Goal: Information Seeking & Learning: Learn about a topic

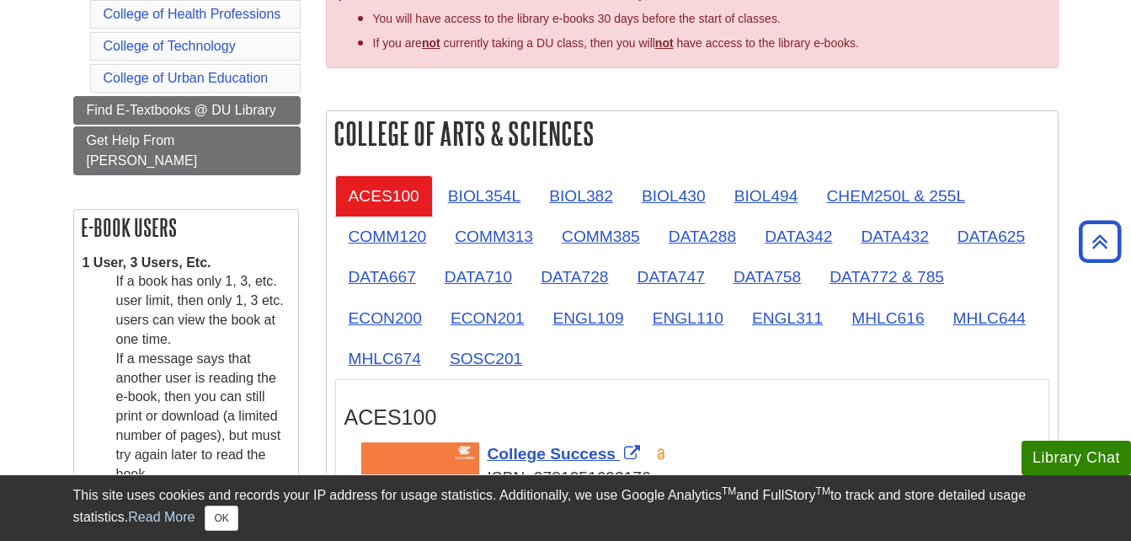
scroll to position [438, 0]
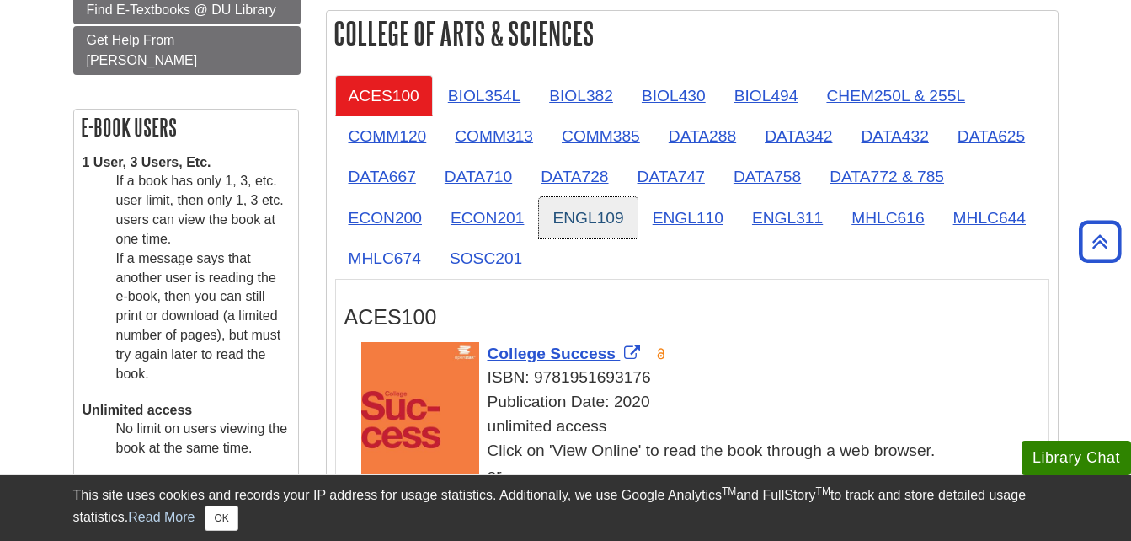
click at [626, 215] on link "ENGL109" at bounding box center [588, 217] width 98 height 41
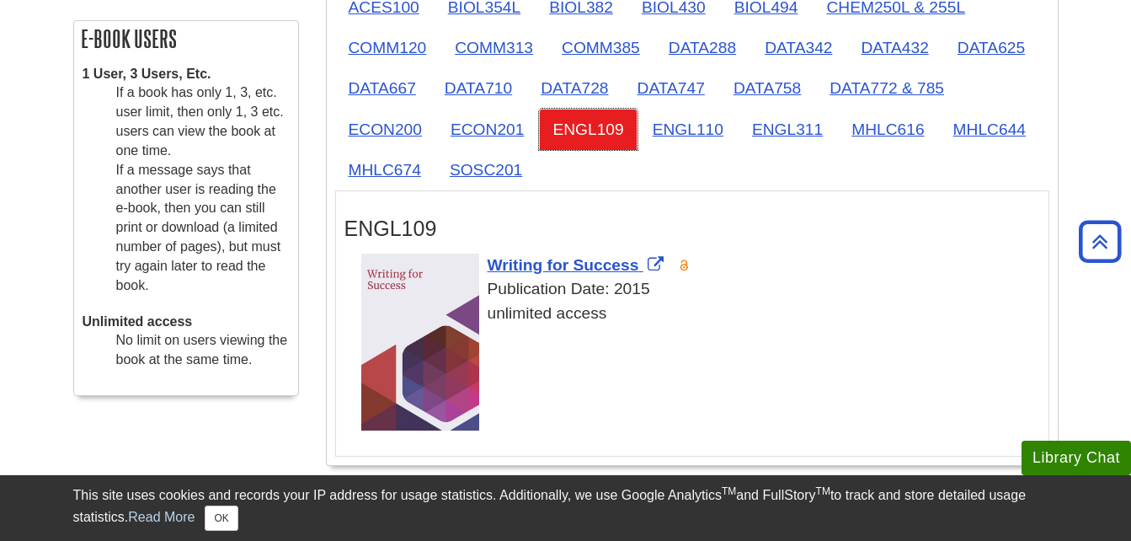
scroll to position [519, 0]
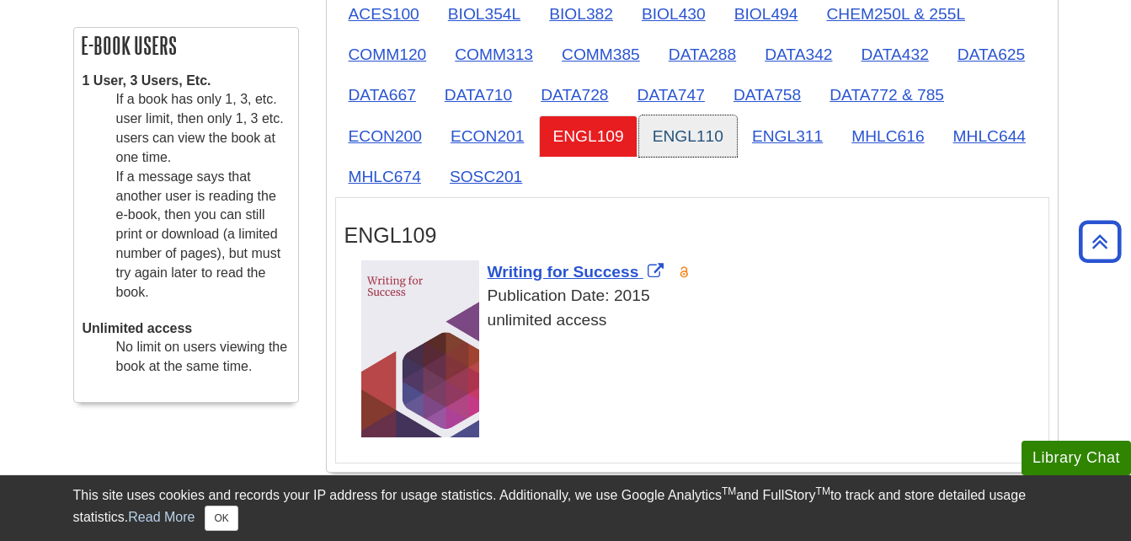
click at [715, 125] on link "ENGL110" at bounding box center [688, 135] width 98 height 41
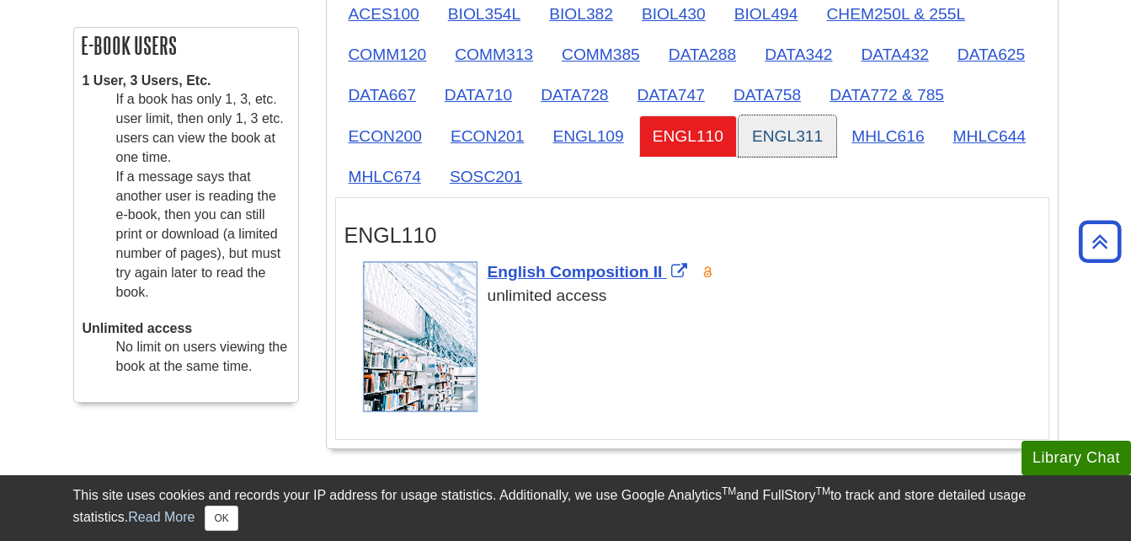
click at [812, 126] on link "ENGL311" at bounding box center [787, 135] width 98 height 41
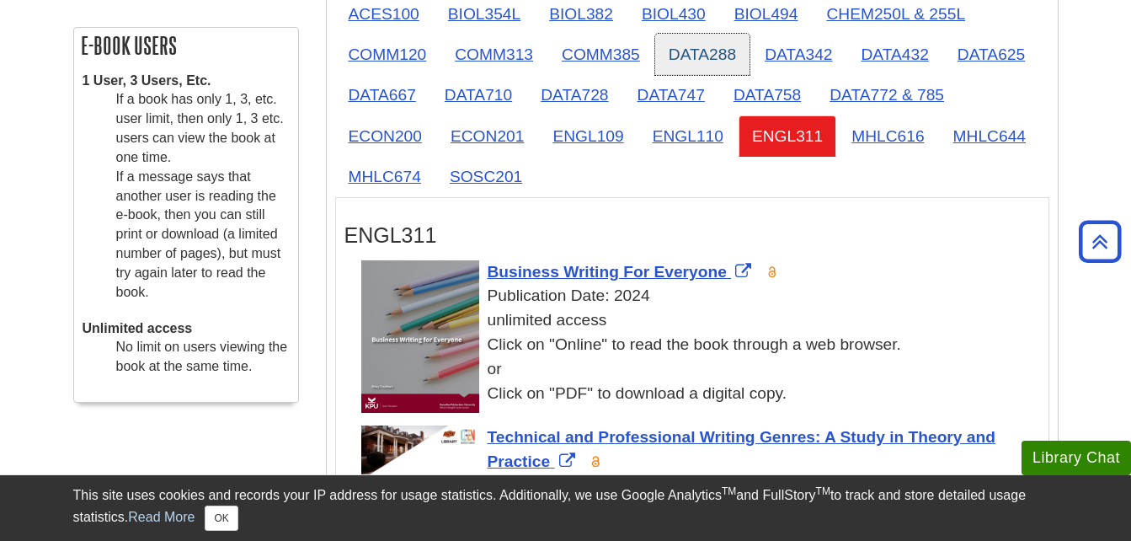
click at [696, 45] on link "DATA288" at bounding box center [702, 54] width 94 height 41
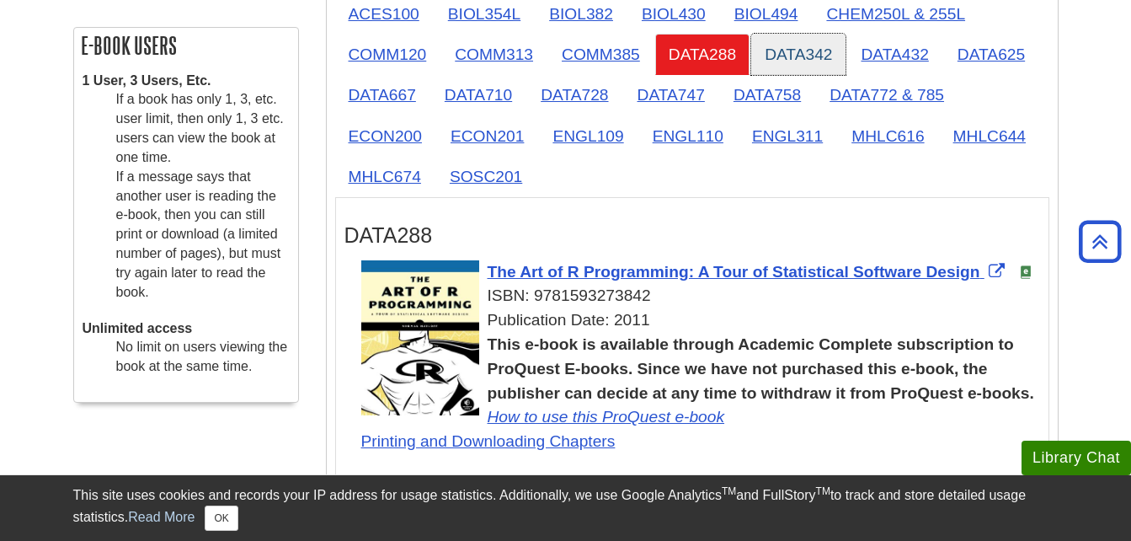
click at [778, 49] on link "DATA342" at bounding box center [798, 54] width 94 height 41
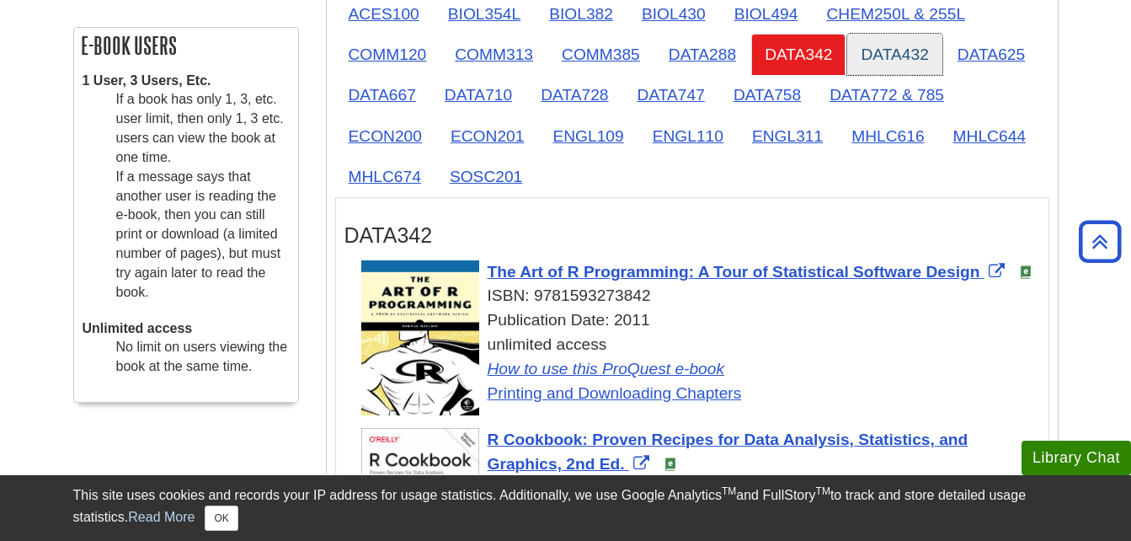
click at [851, 57] on link "DATA432" at bounding box center [894, 54] width 94 height 41
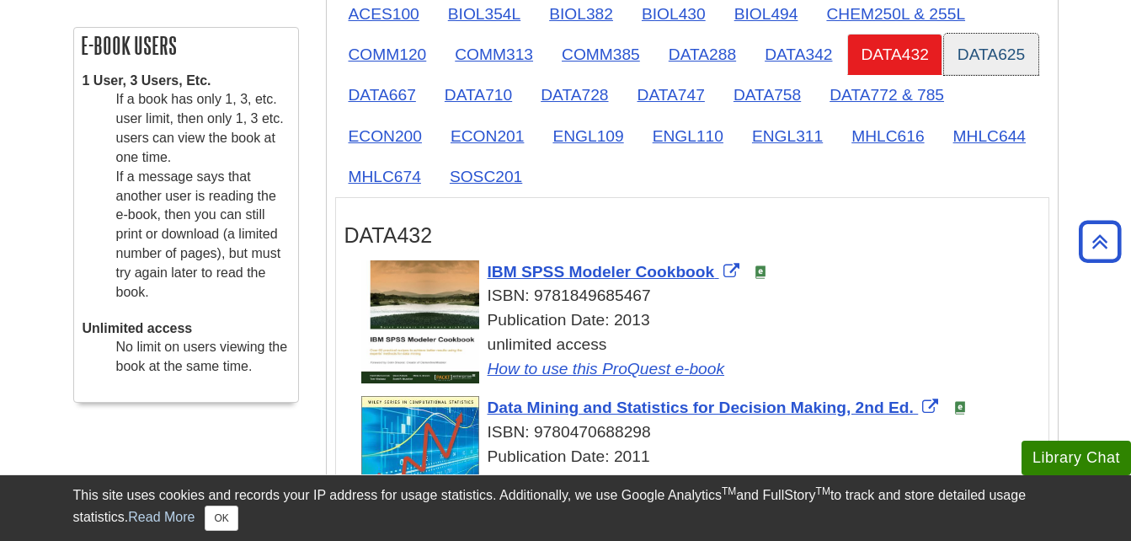
click at [973, 43] on link "DATA625" at bounding box center [991, 54] width 94 height 41
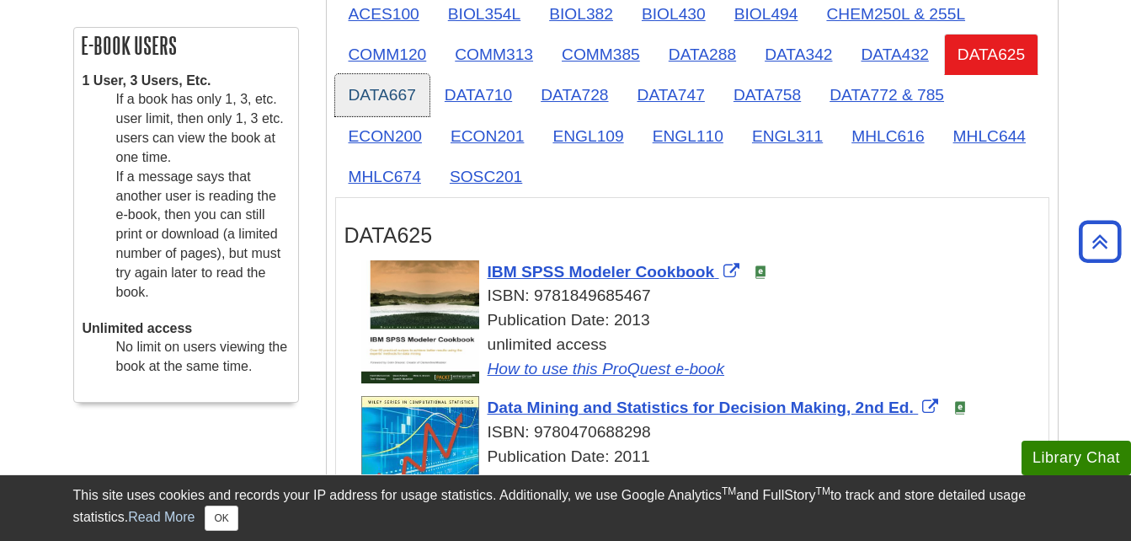
click at [365, 105] on link "DATA667" at bounding box center [382, 94] width 94 height 41
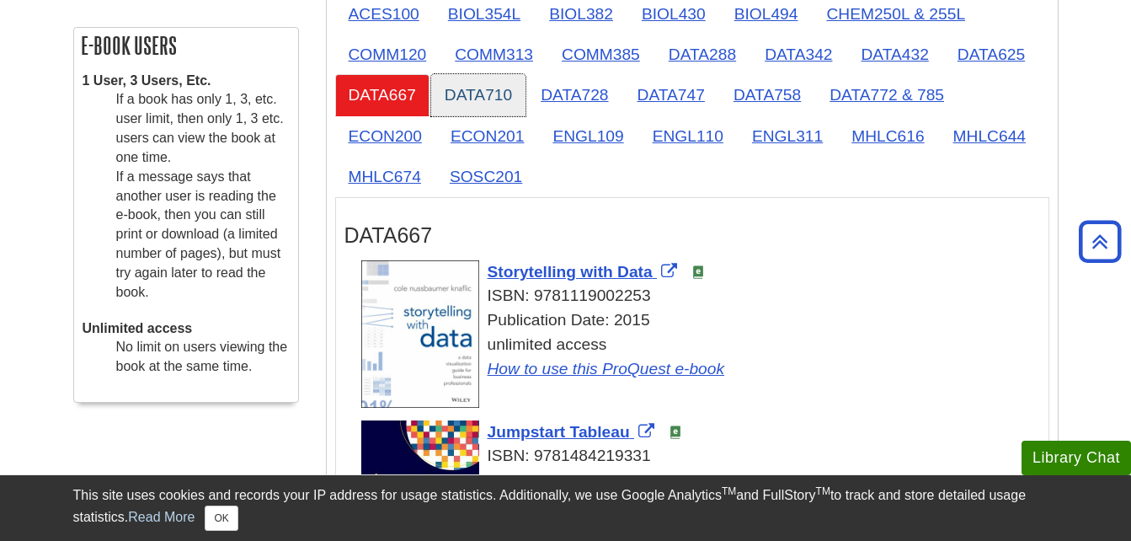
click at [502, 85] on link "DATA710" at bounding box center [478, 94] width 94 height 41
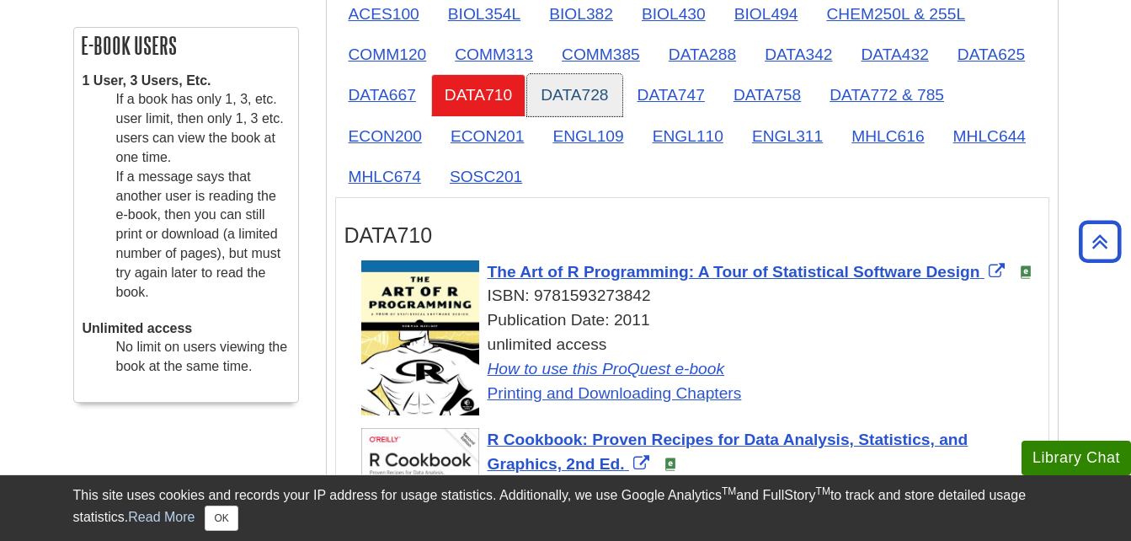
click at [566, 97] on link "DATA728" at bounding box center [574, 94] width 94 height 41
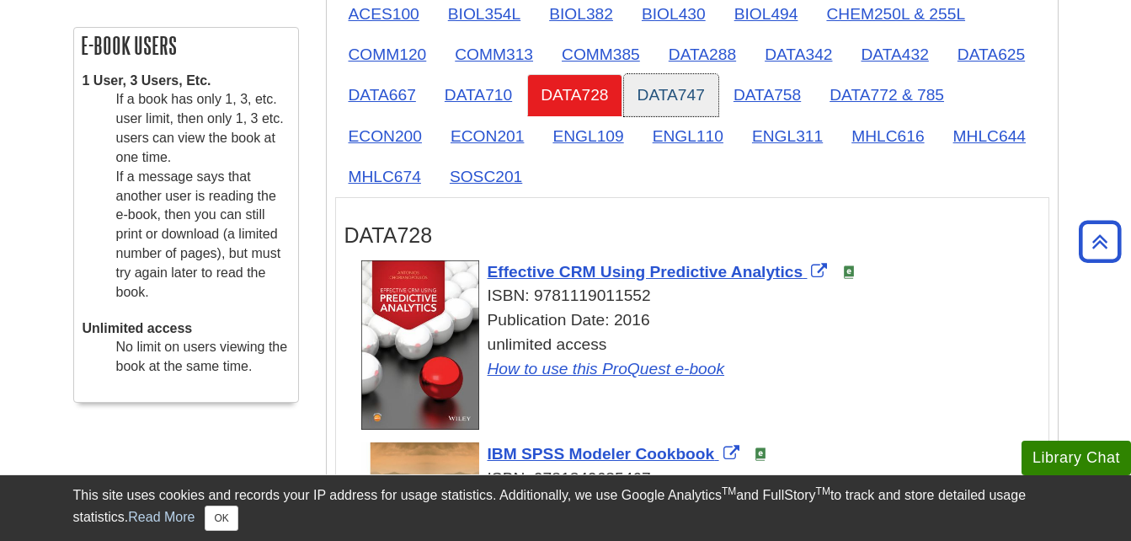
click at [674, 90] on link "DATA747" at bounding box center [671, 94] width 94 height 41
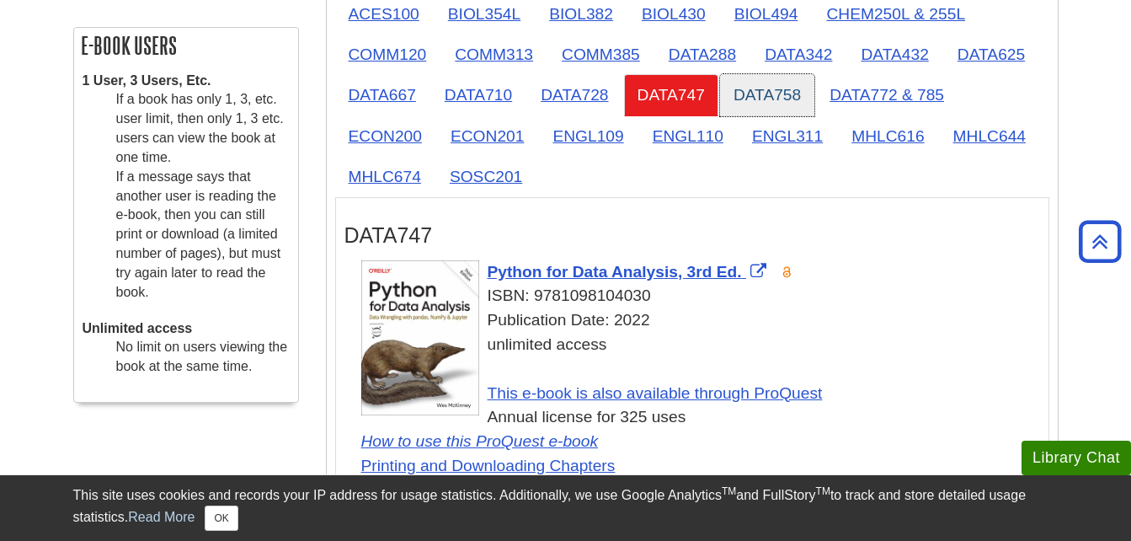
click at [743, 100] on link "DATA758" at bounding box center [767, 94] width 94 height 41
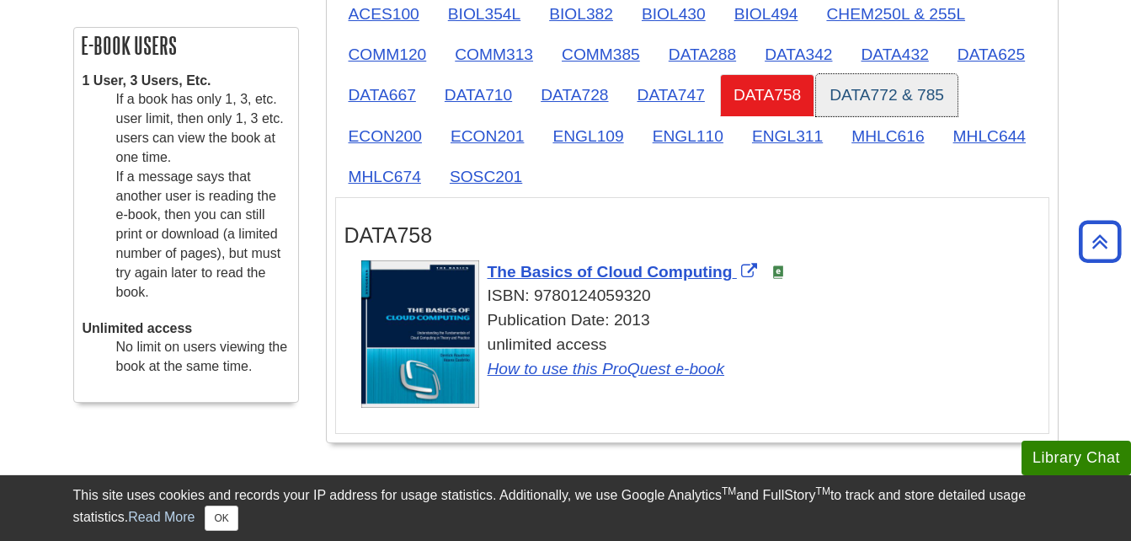
click at [890, 87] on link "DATA772 & 785" at bounding box center [886, 94] width 141 height 41
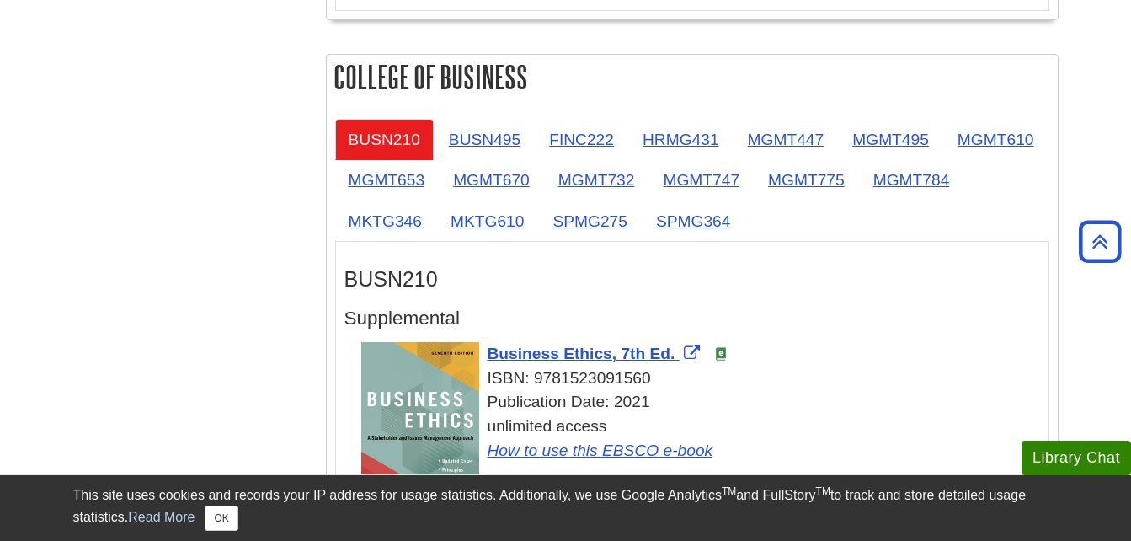
scroll to position [978, 0]
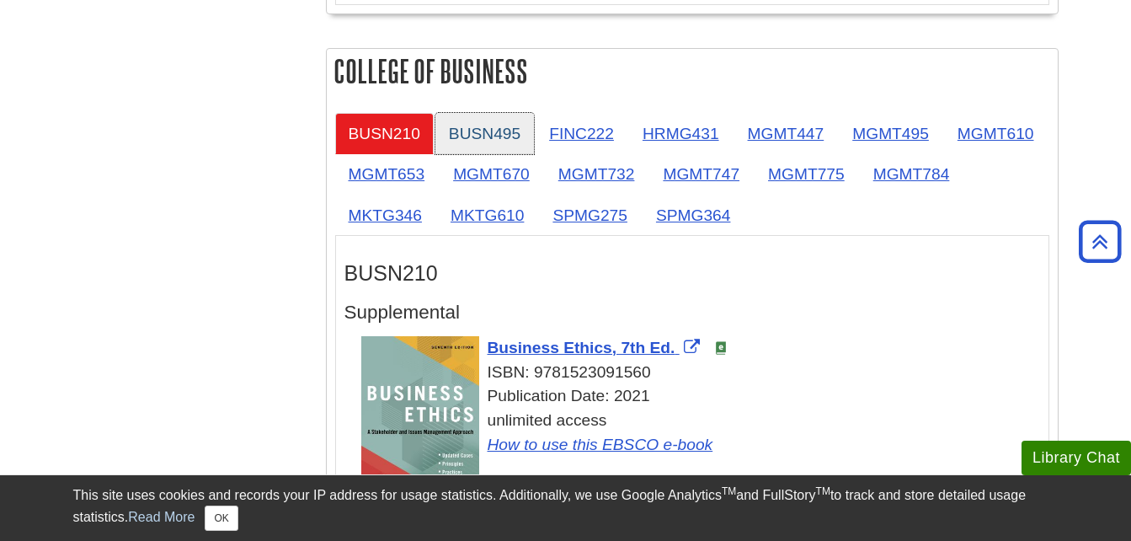
click at [508, 125] on link "BUSN495" at bounding box center [484, 133] width 99 height 41
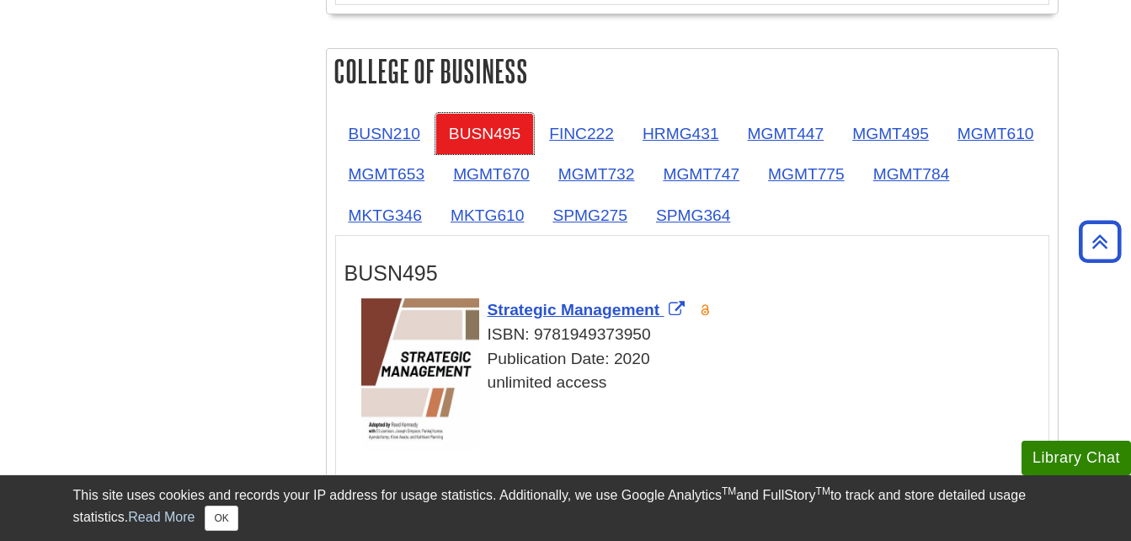
click at [435, 120] on link "BUSN495" at bounding box center [484, 133] width 99 height 41
click at [407, 129] on link "BUSN210" at bounding box center [384, 133] width 99 height 41
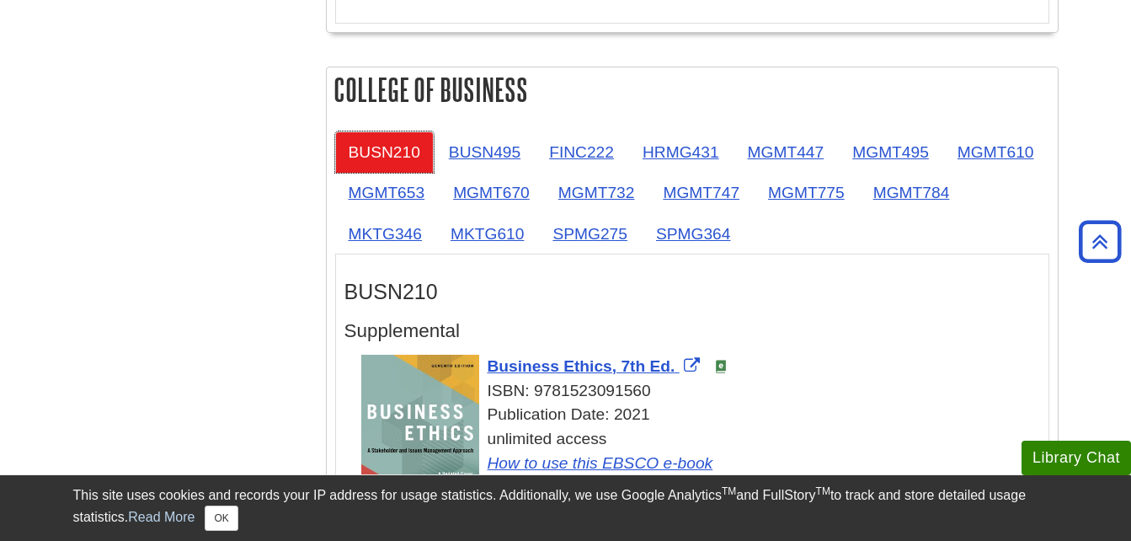
scroll to position [953, 0]
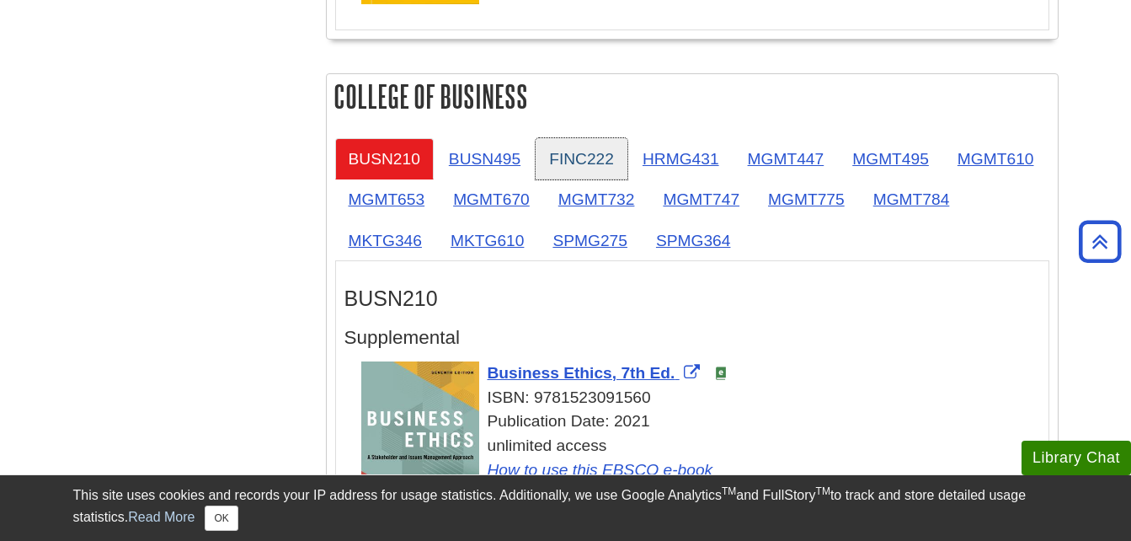
click at [615, 151] on link "FINC222" at bounding box center [581, 158] width 92 height 41
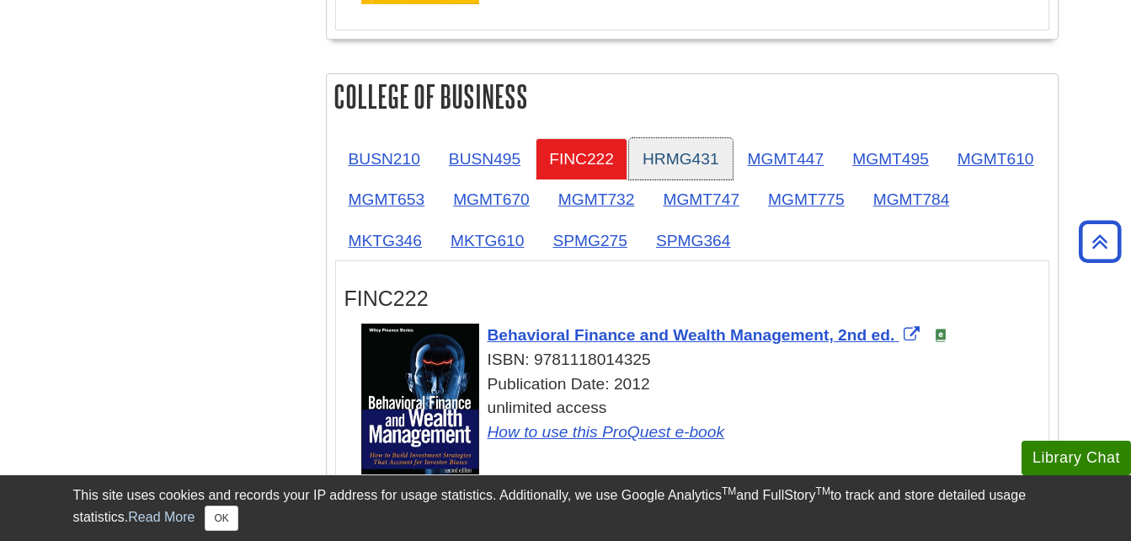
click at [693, 144] on link "HRMG431" at bounding box center [681, 158] width 104 height 41
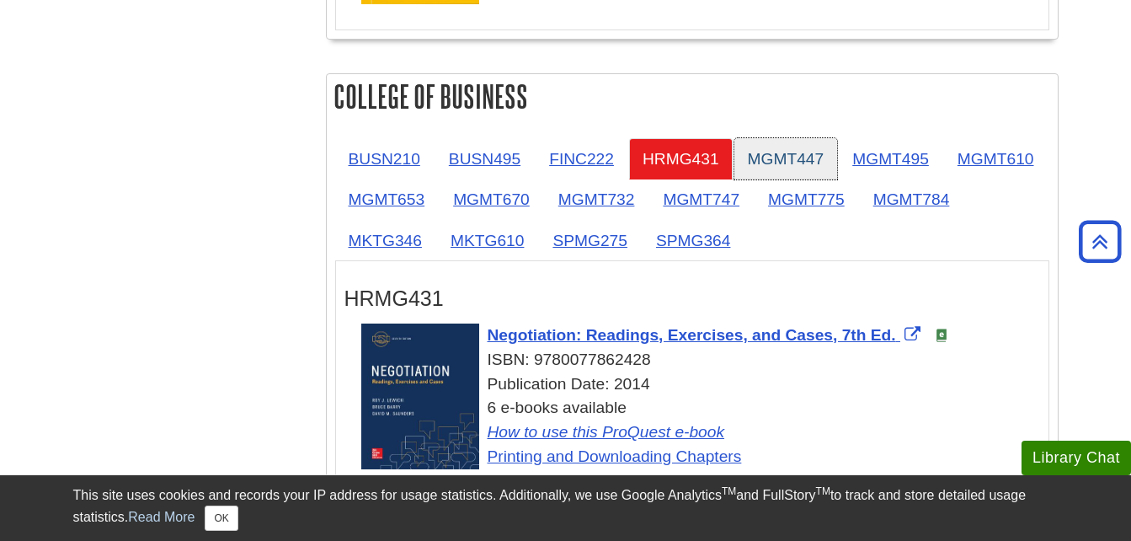
click at [794, 146] on link "MGMT447" at bounding box center [786, 158] width 104 height 41
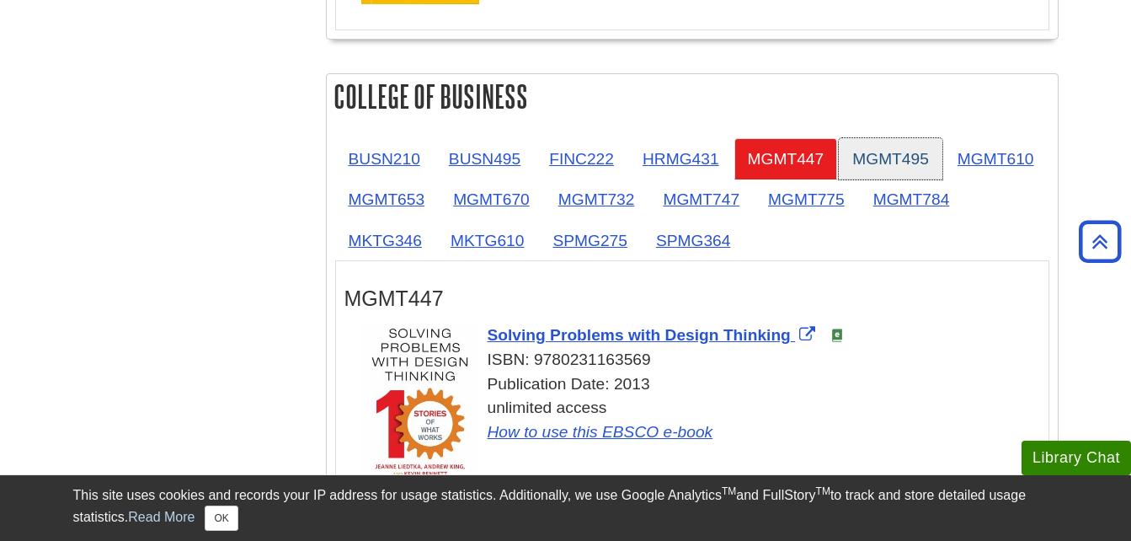
click at [874, 159] on link "MGMT495" at bounding box center [891, 158] width 104 height 41
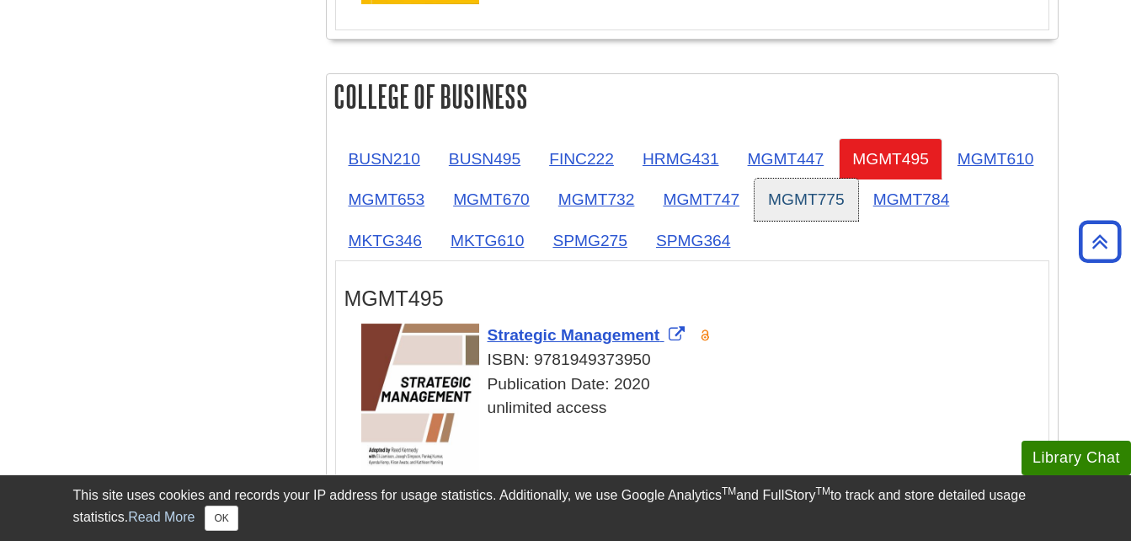
click at [858, 192] on link "MGMT775" at bounding box center [806, 198] width 104 height 41
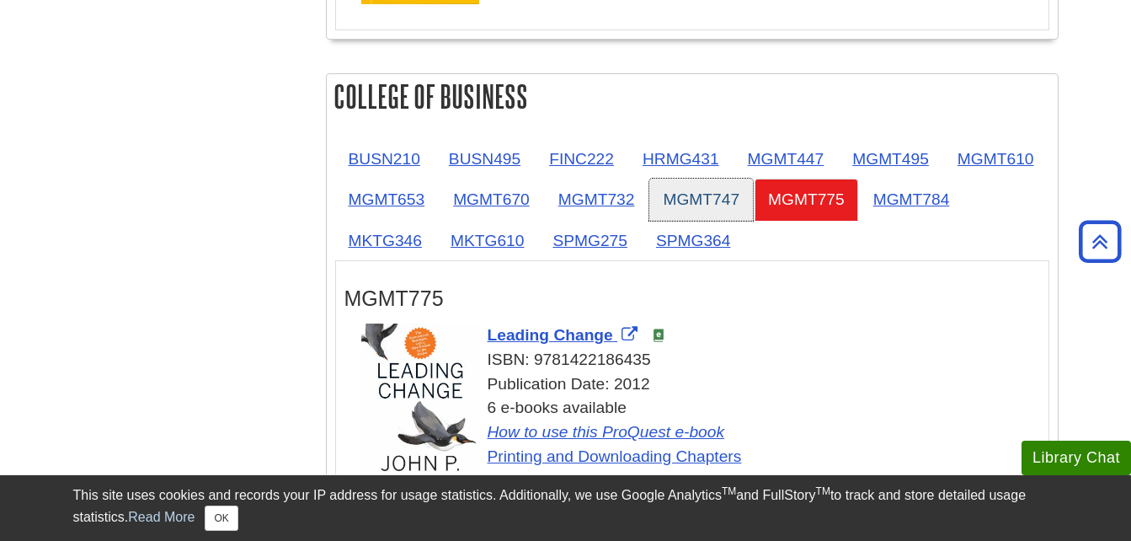
click at [753, 194] on link "MGMT747" at bounding box center [701, 198] width 104 height 41
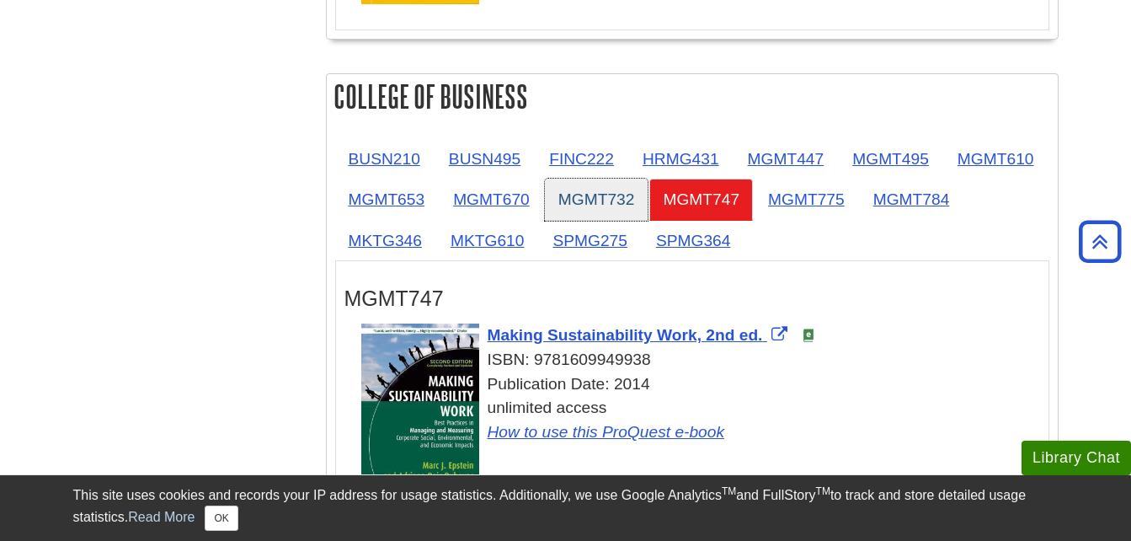
click at [648, 200] on link "MGMT732" at bounding box center [597, 198] width 104 height 41
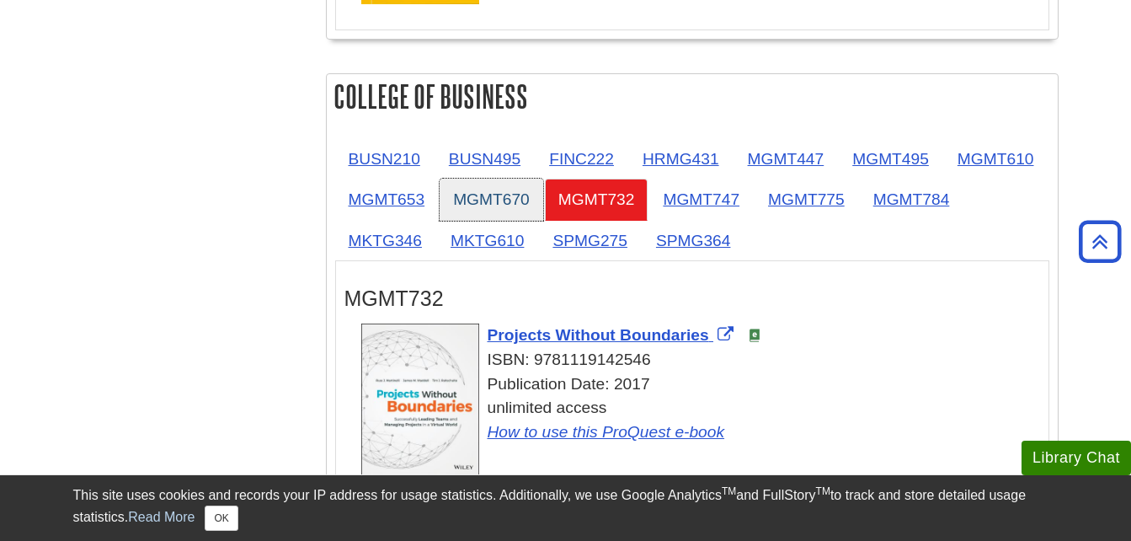
click at [543, 205] on link "MGMT670" at bounding box center [491, 198] width 104 height 41
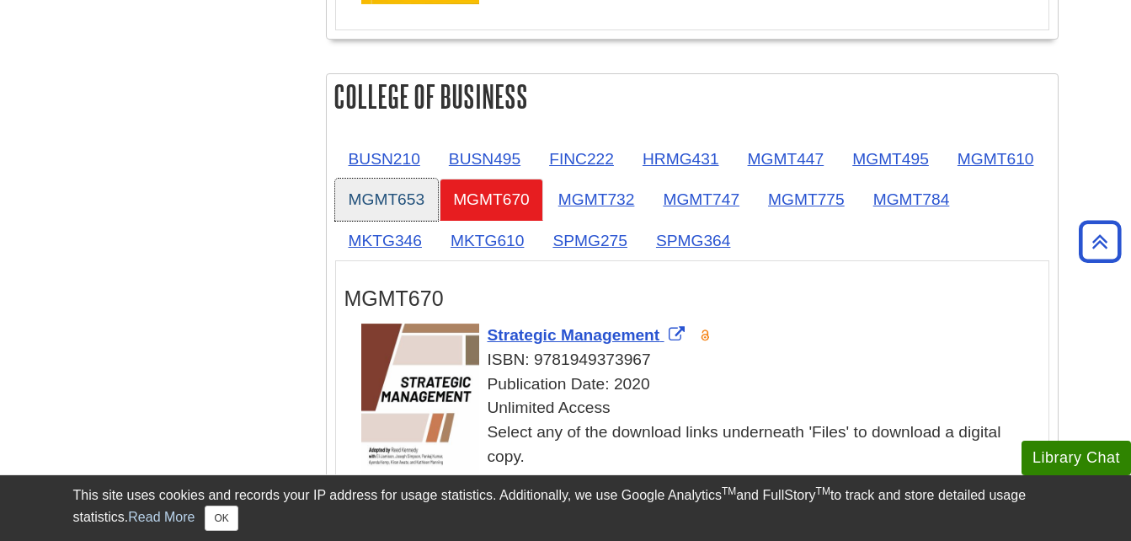
click at [439, 207] on link "MGMT653" at bounding box center [387, 198] width 104 height 41
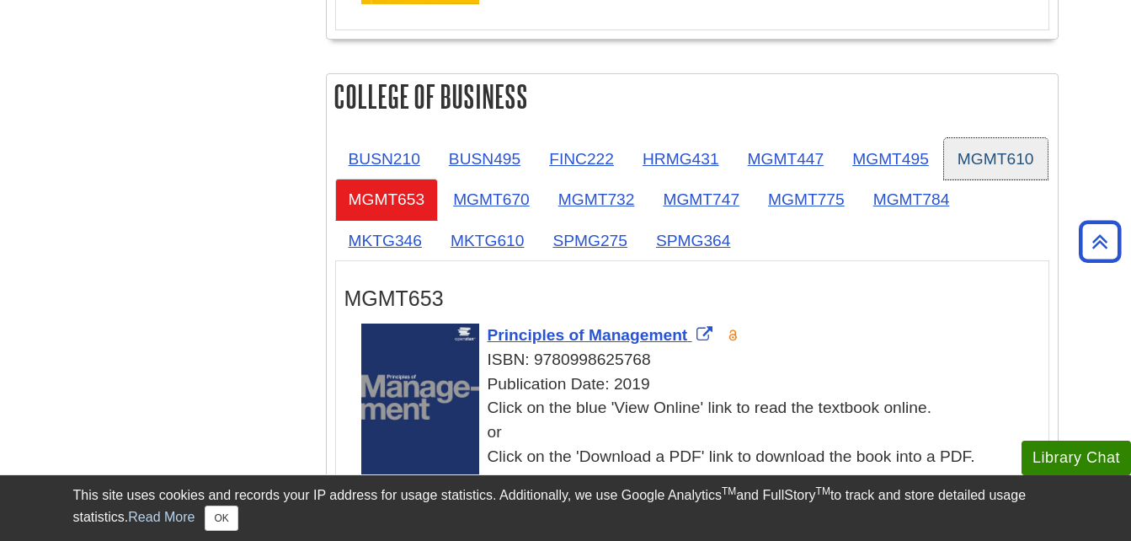
click at [944, 179] on link "MGMT610" at bounding box center [996, 158] width 104 height 41
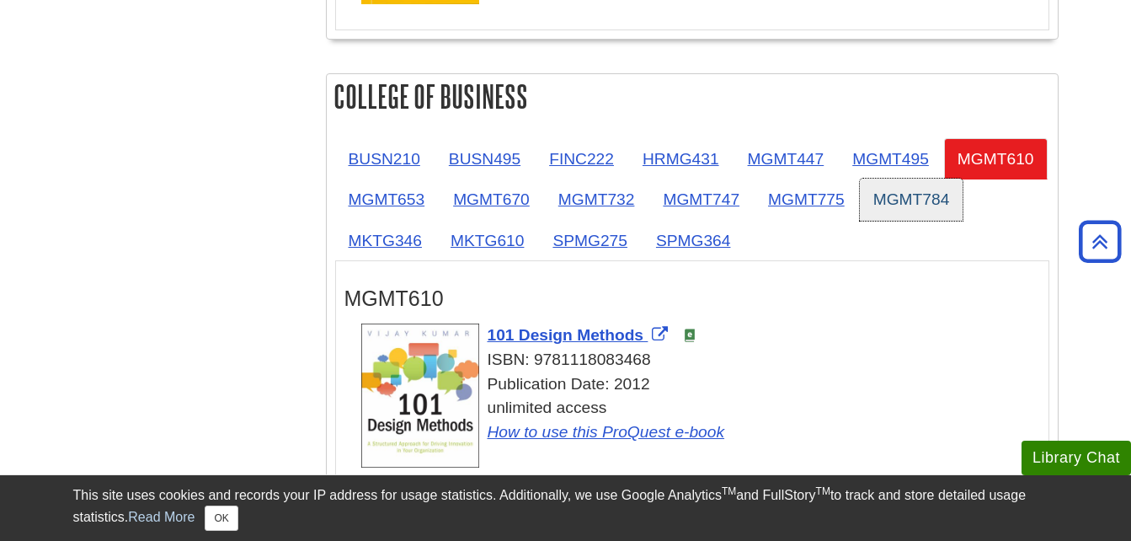
click at [860, 220] on link "MGMT784" at bounding box center [912, 198] width 104 height 41
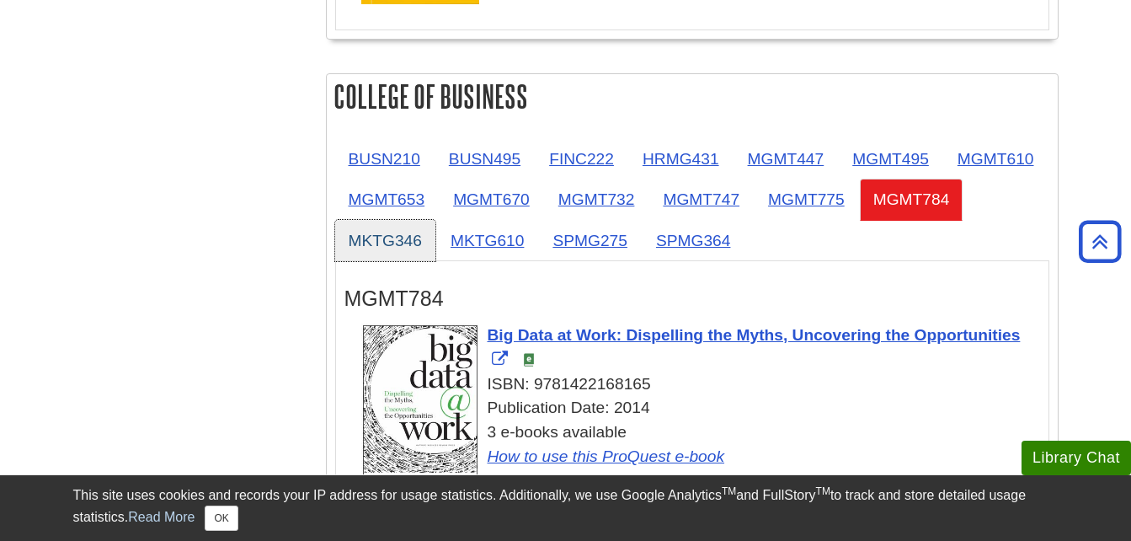
click at [435, 249] on link "MKTG346" at bounding box center [385, 240] width 100 height 41
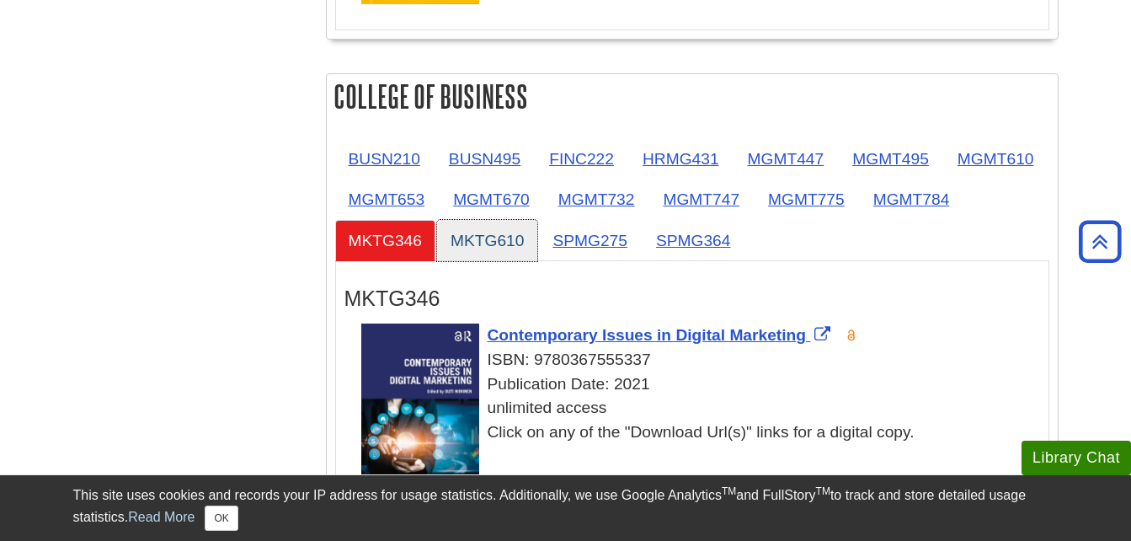
click at [537, 258] on link "MKTG610" at bounding box center [487, 240] width 100 height 41
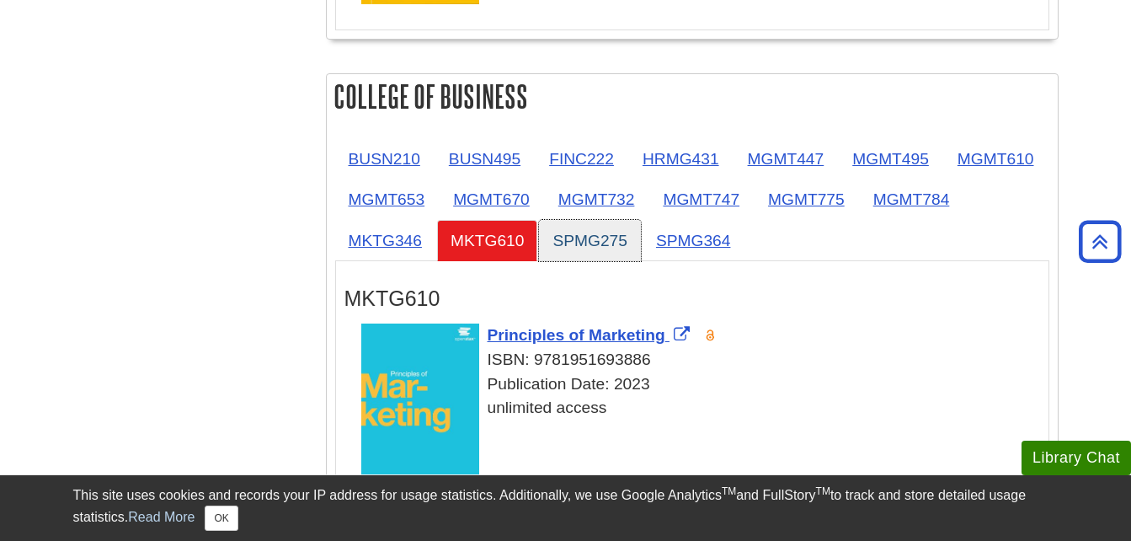
click at [641, 247] on link "SPMG275" at bounding box center [590, 240] width 102 height 41
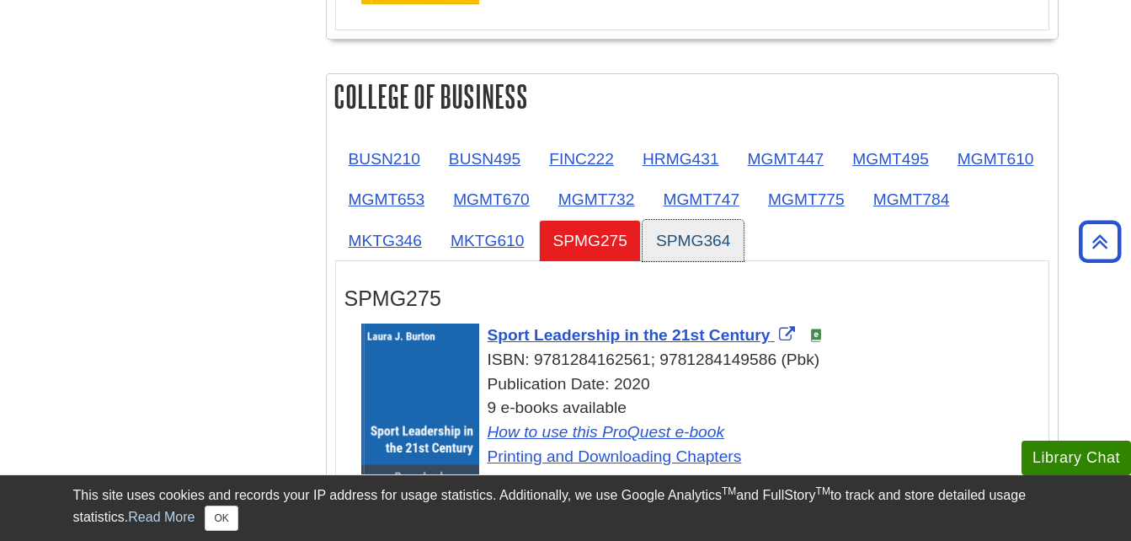
click at [744, 237] on link "SPMG364" at bounding box center [693, 240] width 102 height 41
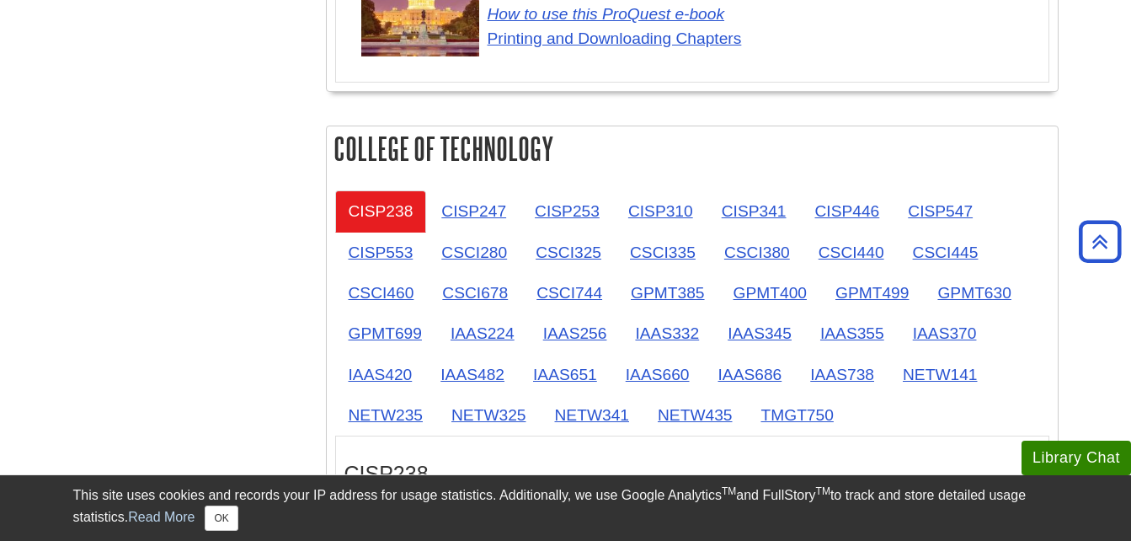
scroll to position [0, 0]
